Goal: Information Seeking & Learning: Learn about a topic

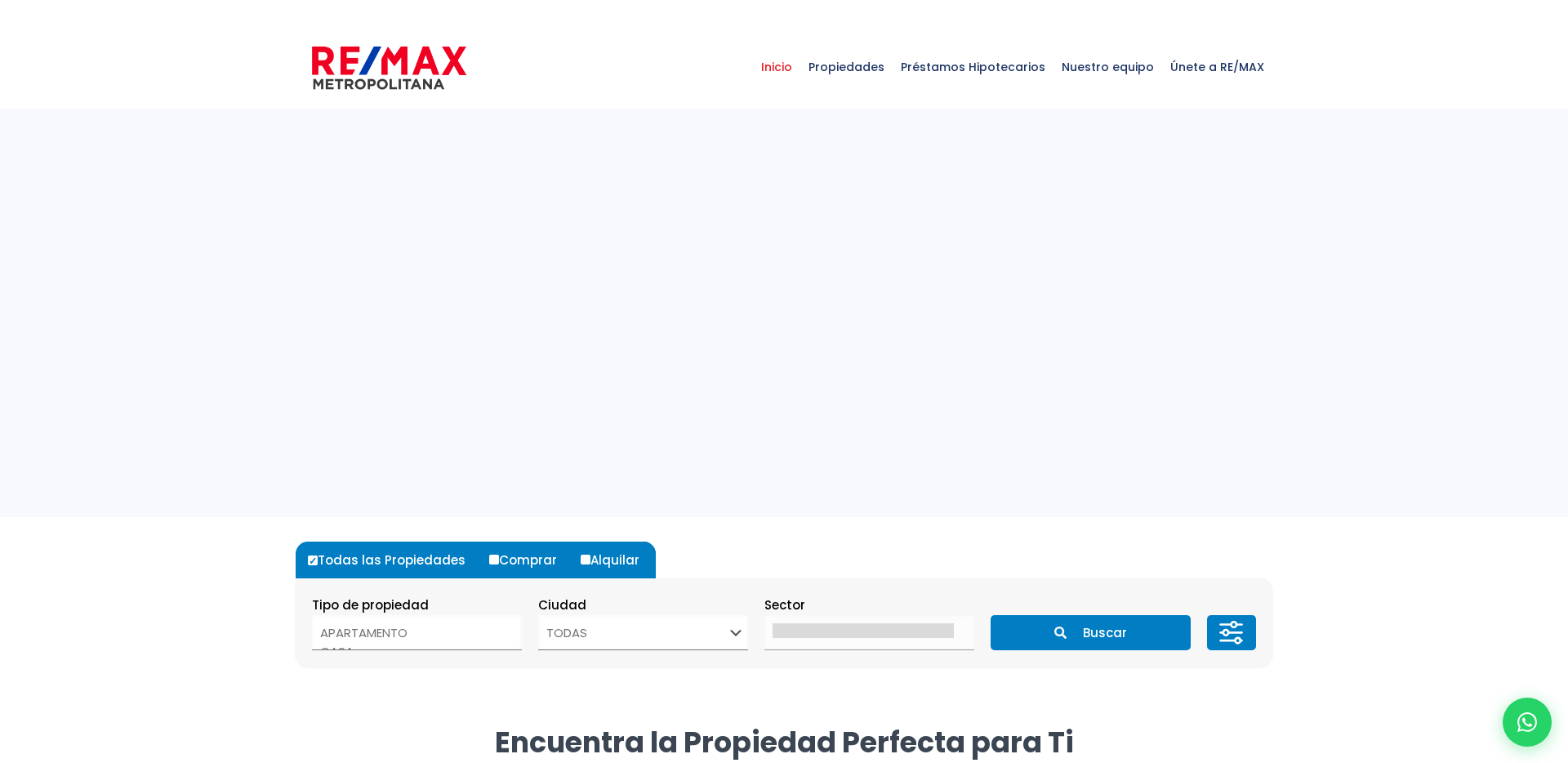
select select
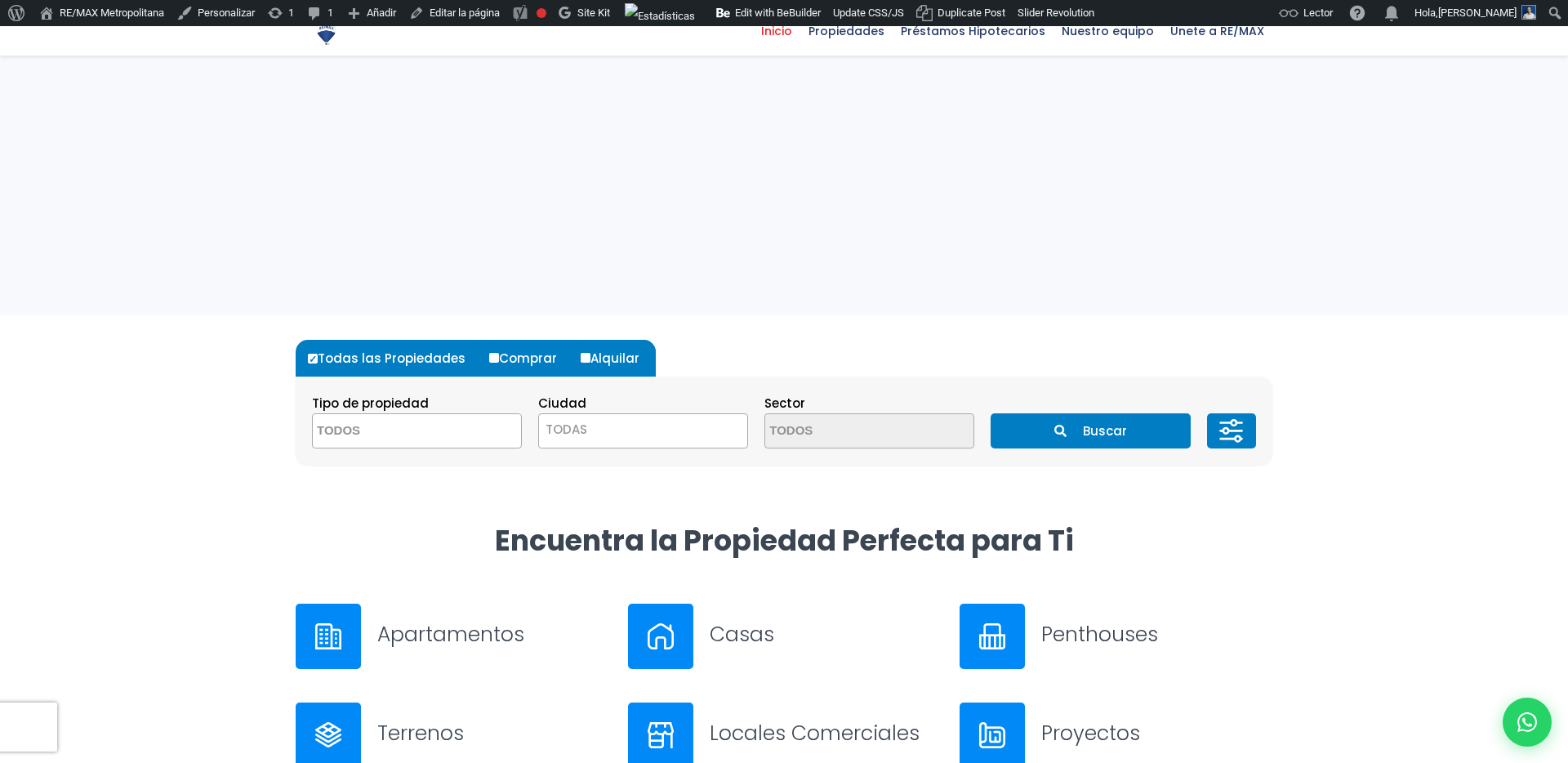
scroll to position [350, 0]
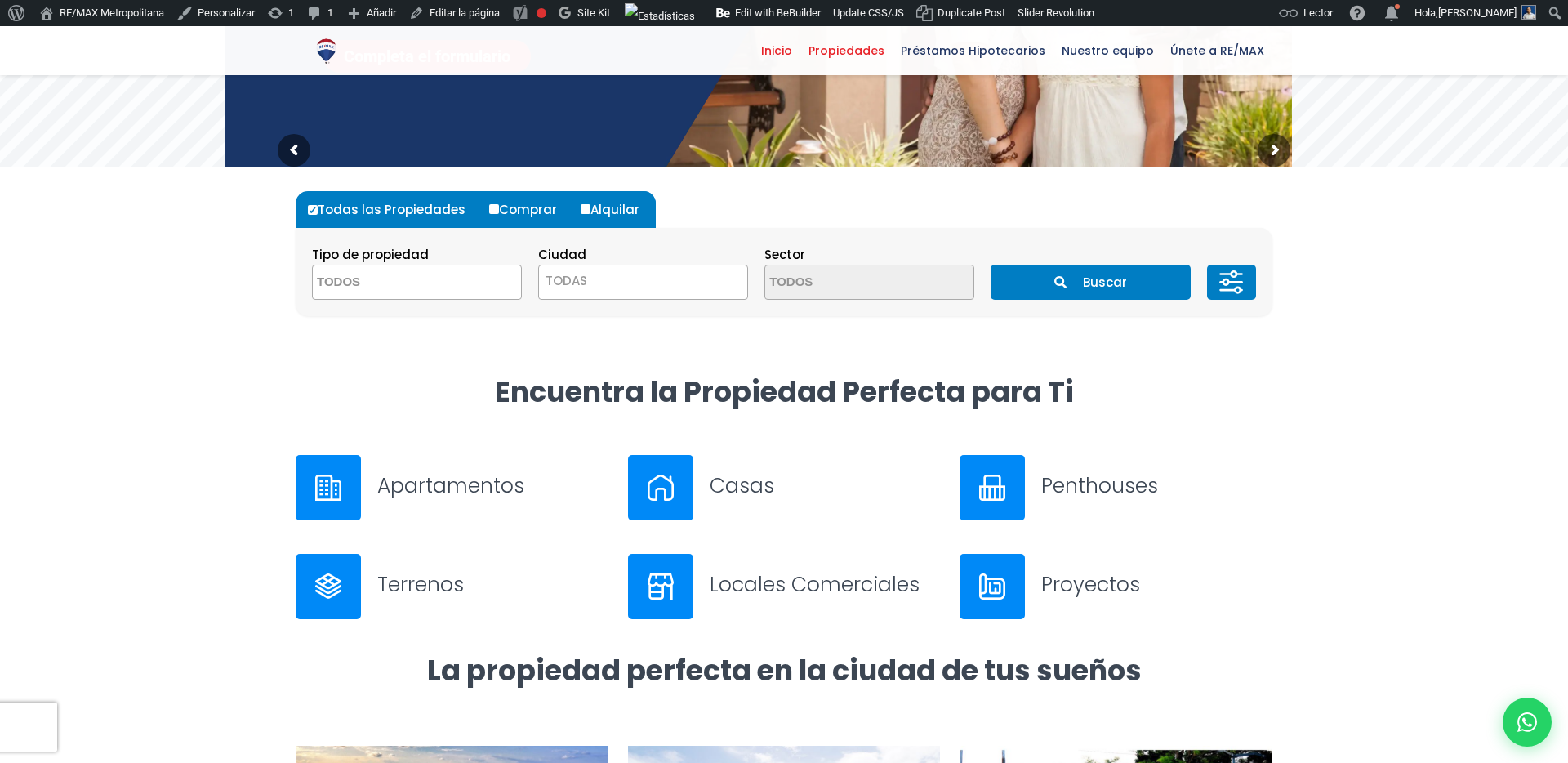
click at [865, 59] on span "Propiedades" at bounding box center [846, 51] width 92 height 24
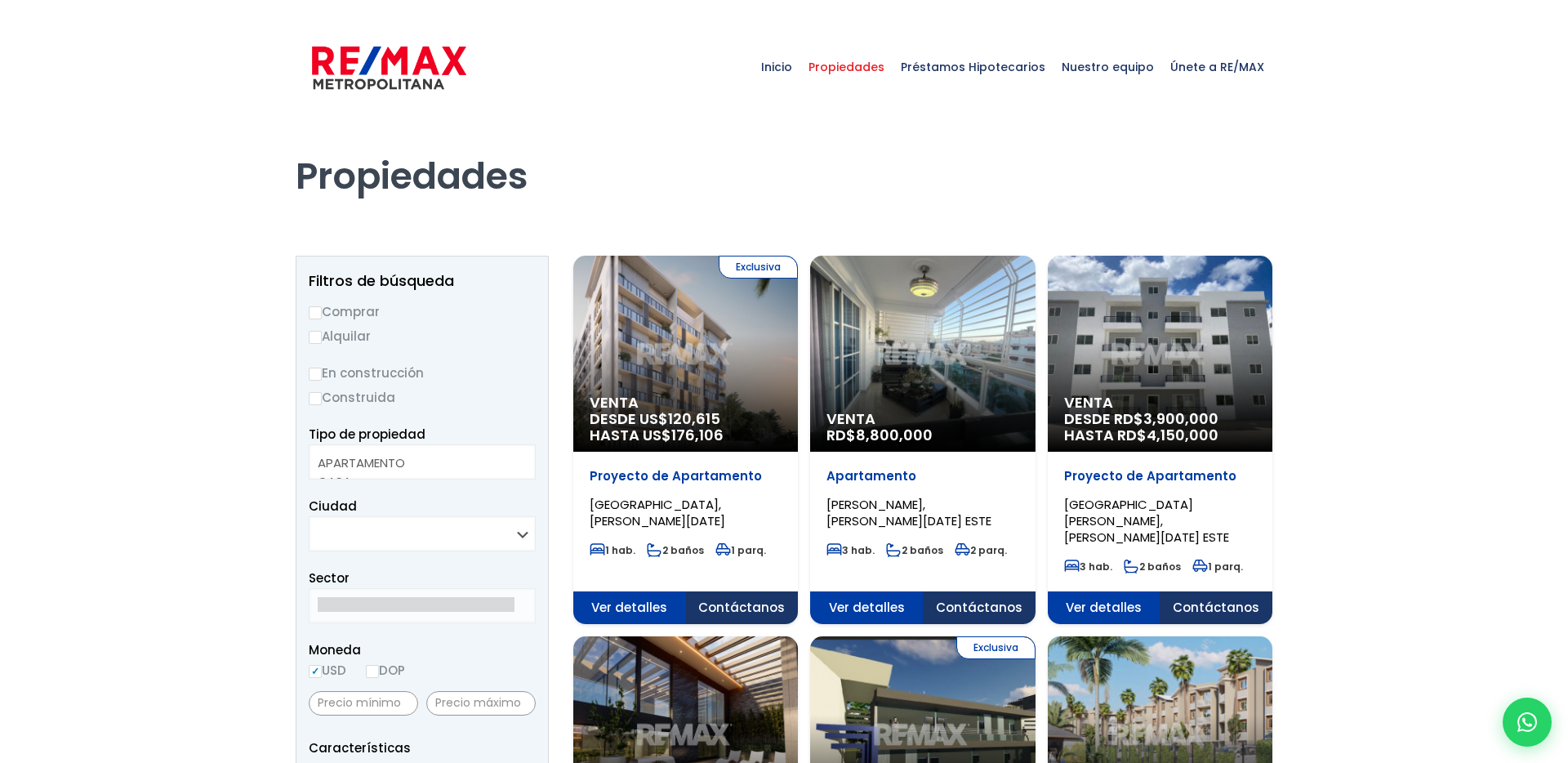
select select
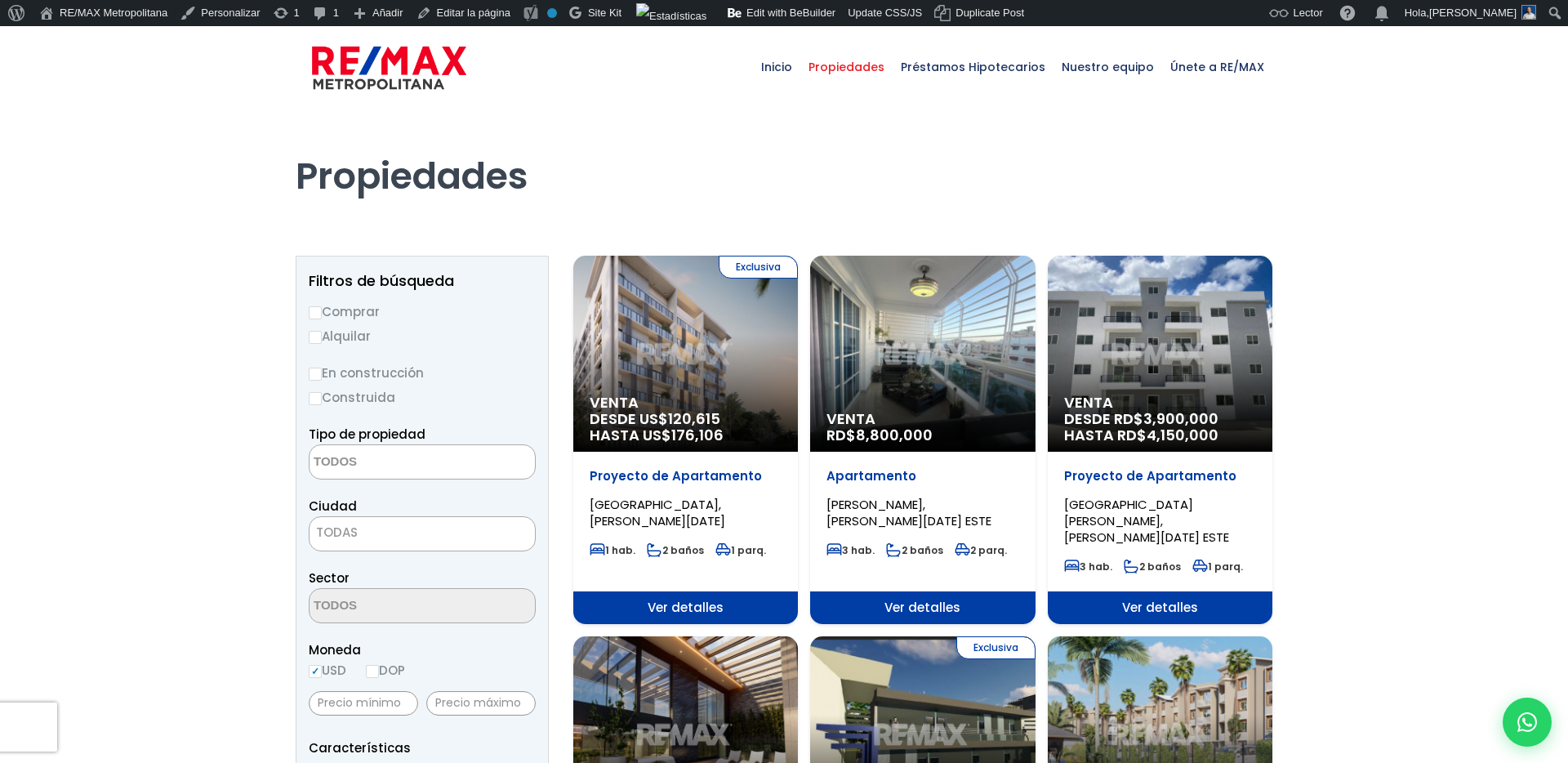
click at [685, 391] on div "Exclusiva Venta DESDE US$ 120,615 HASTA US$ 176,106" at bounding box center [685, 354] width 225 height 196
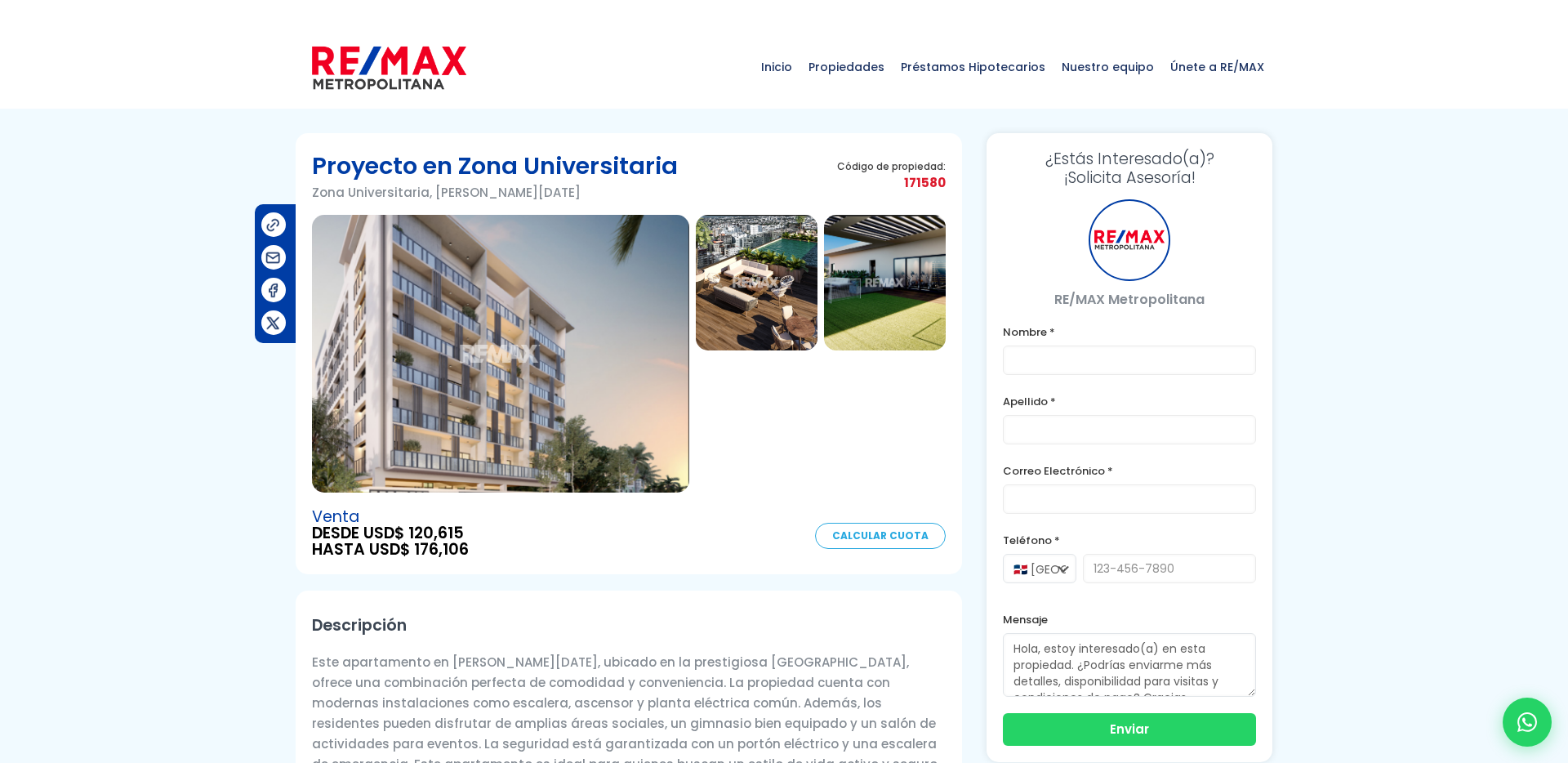
type input "[PERSON_NAME] prueba"
type input "[PERSON_NAME]"
type input "[PERSON_NAME][EMAIL_ADDRESS][DOMAIN_NAME]"
type input "[PHONE_NUMBER]"
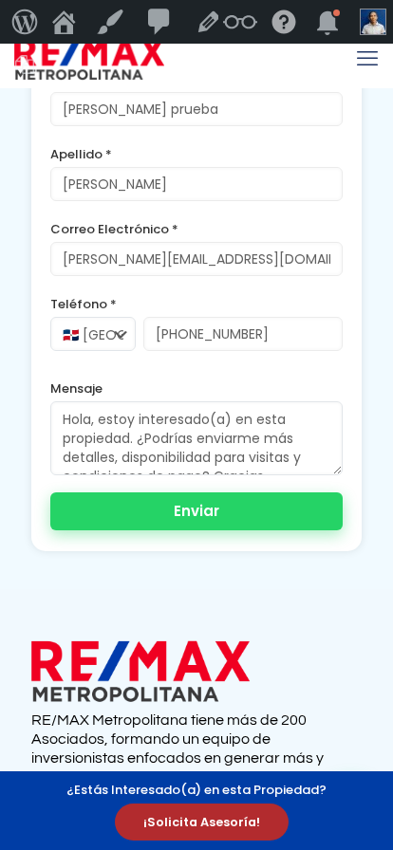
scroll to position [3044, 0]
